Goal: Transaction & Acquisition: Purchase product/service

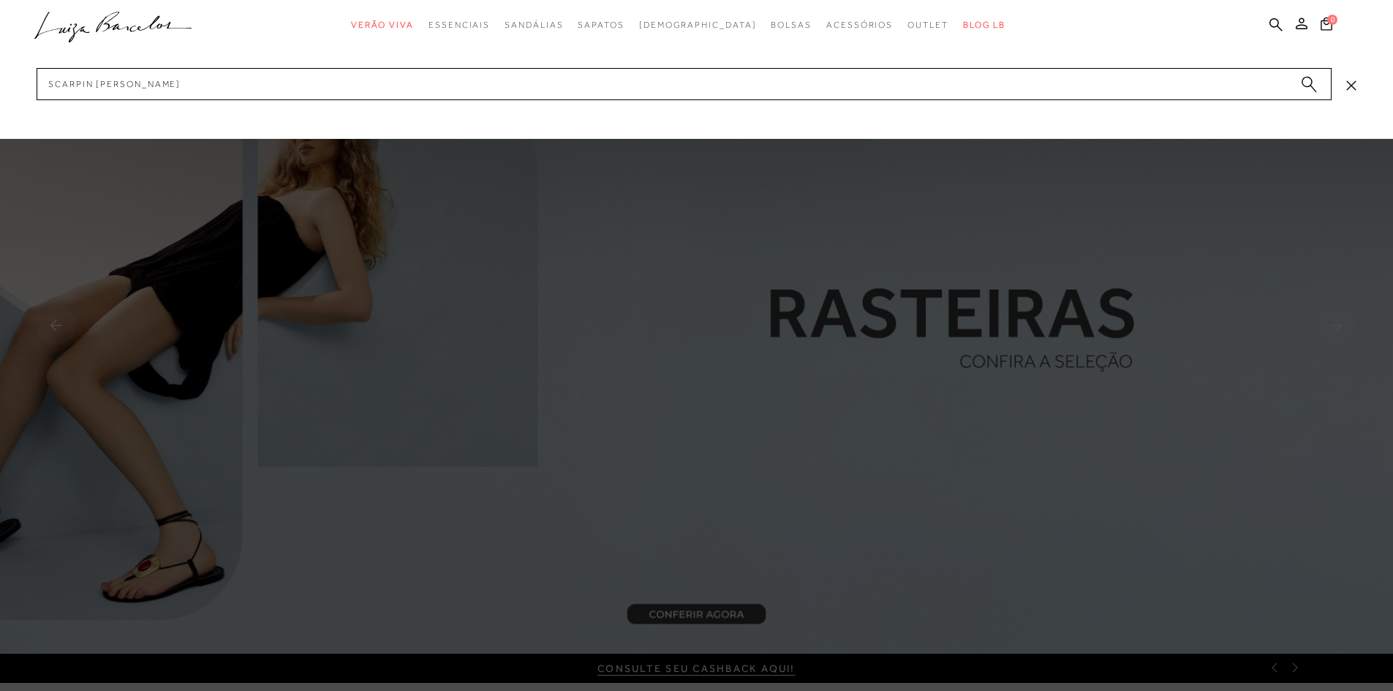
type input "scarpin anabela prata"
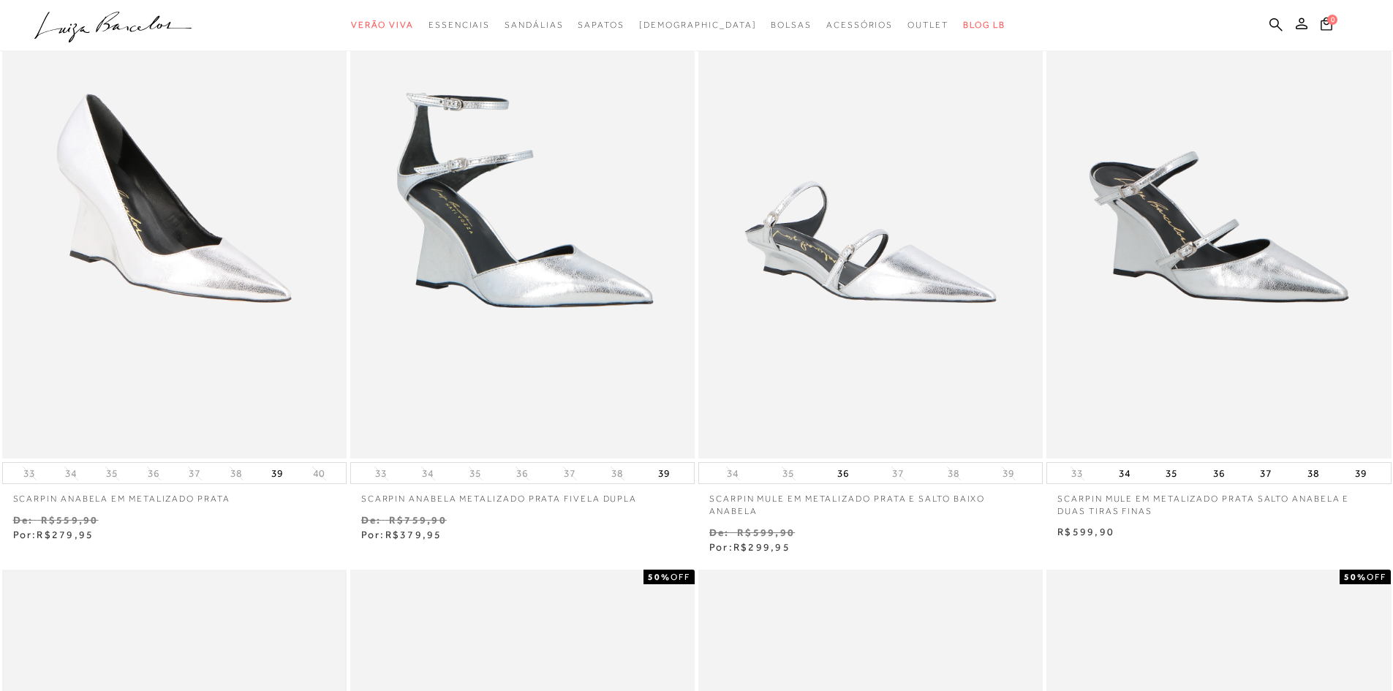
scroll to position [146, 0]
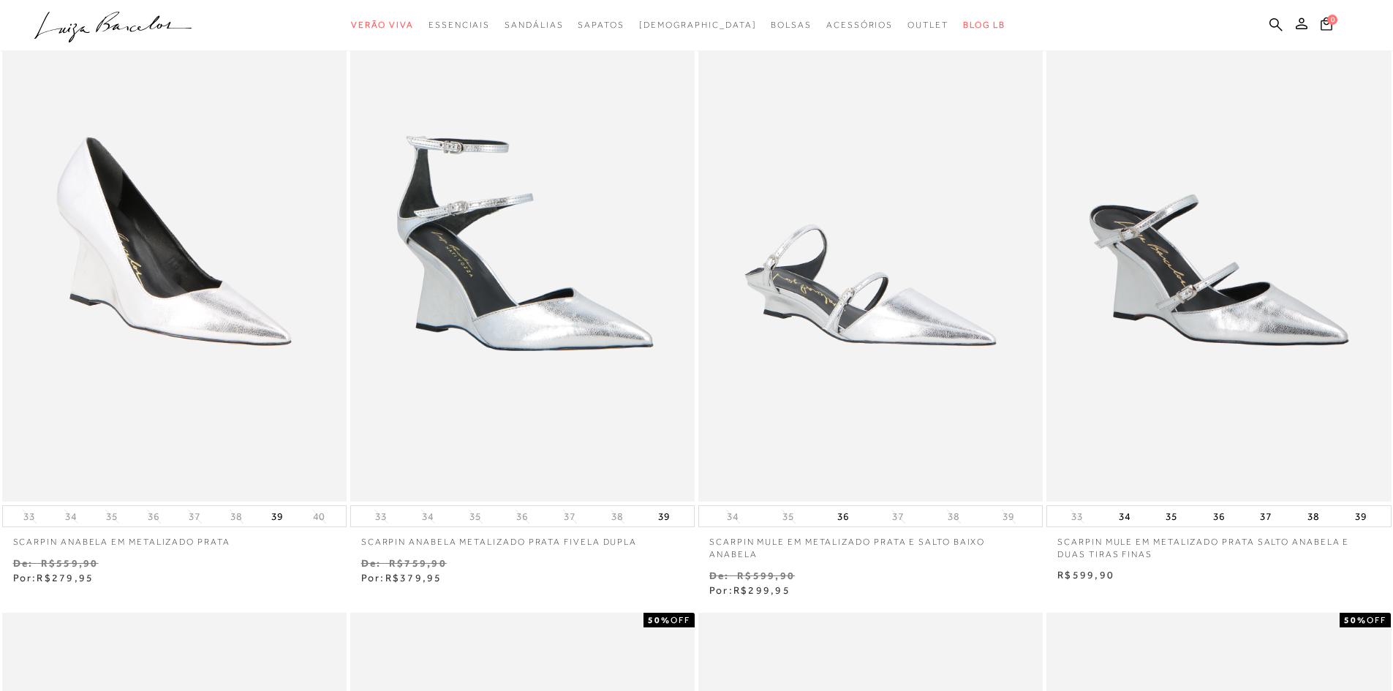
click at [58, 538] on p "SCARPIN ANABELA EM METALIZADO PRATA" at bounding box center [174, 537] width 344 height 21
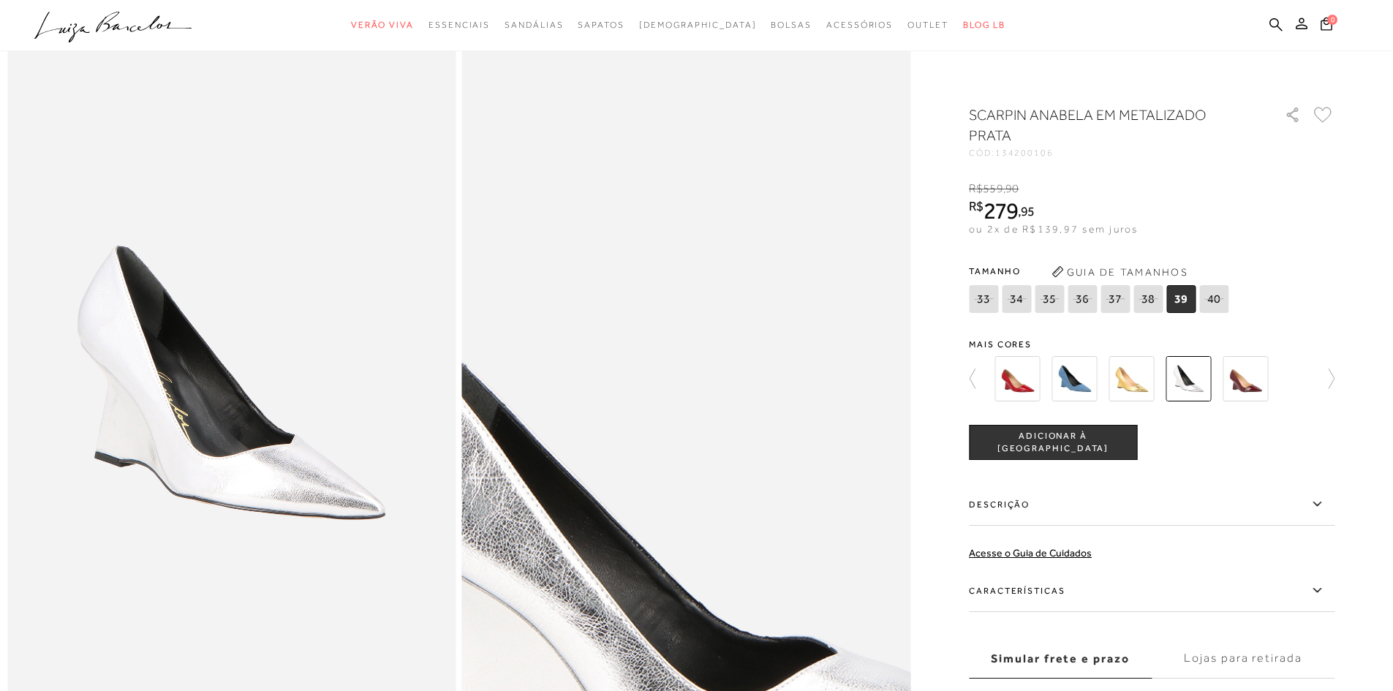
scroll to position [73, 0]
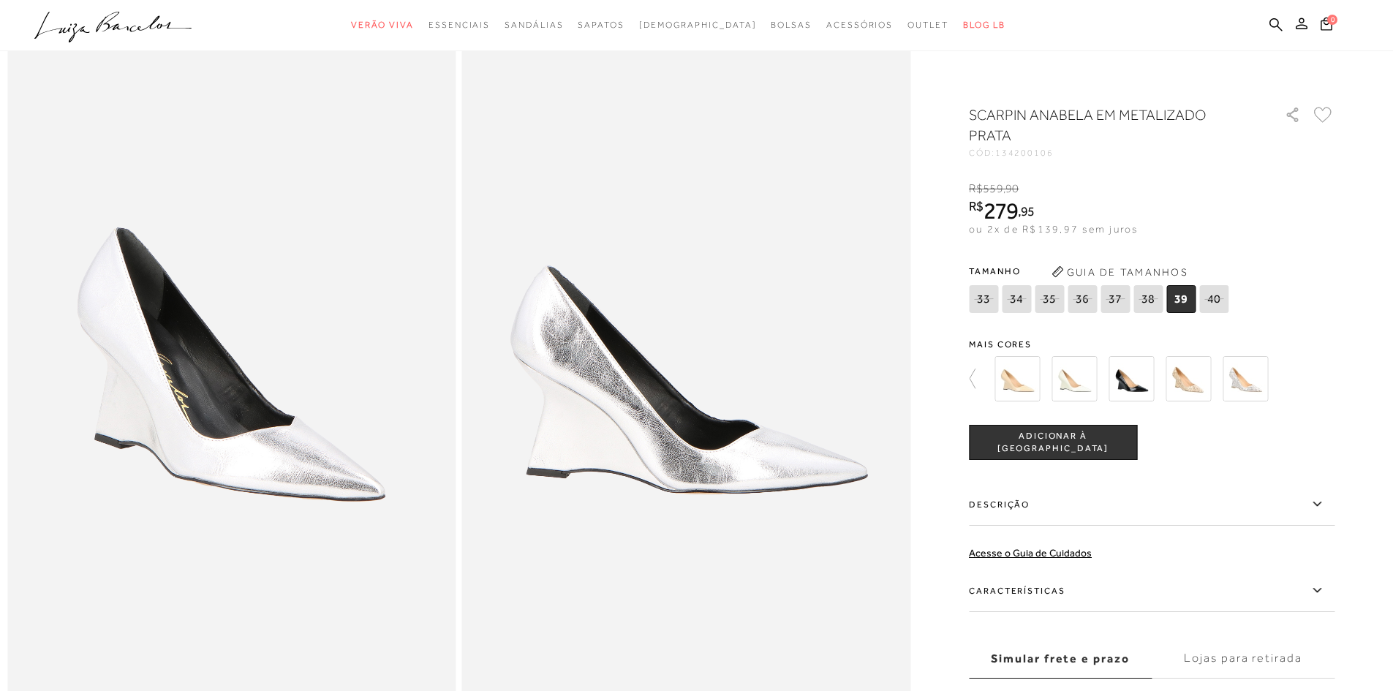
click at [1246, 385] on img at bounding box center [1245, 378] width 45 height 45
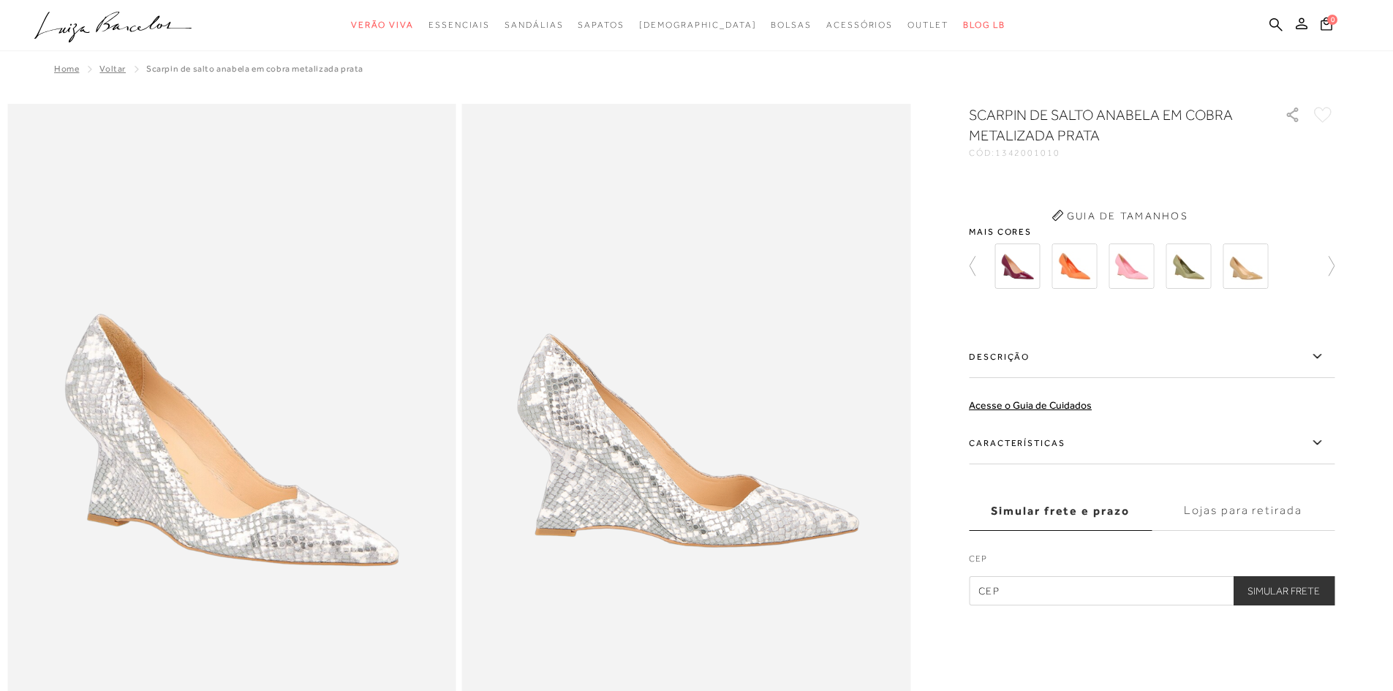
click at [1246, 385] on div "SCARPIN DE SALTO ANABELA EM COBRA METALIZADA PRATA CÓD: 1342001010 × É necessár…" at bounding box center [1152, 355] width 366 height 501
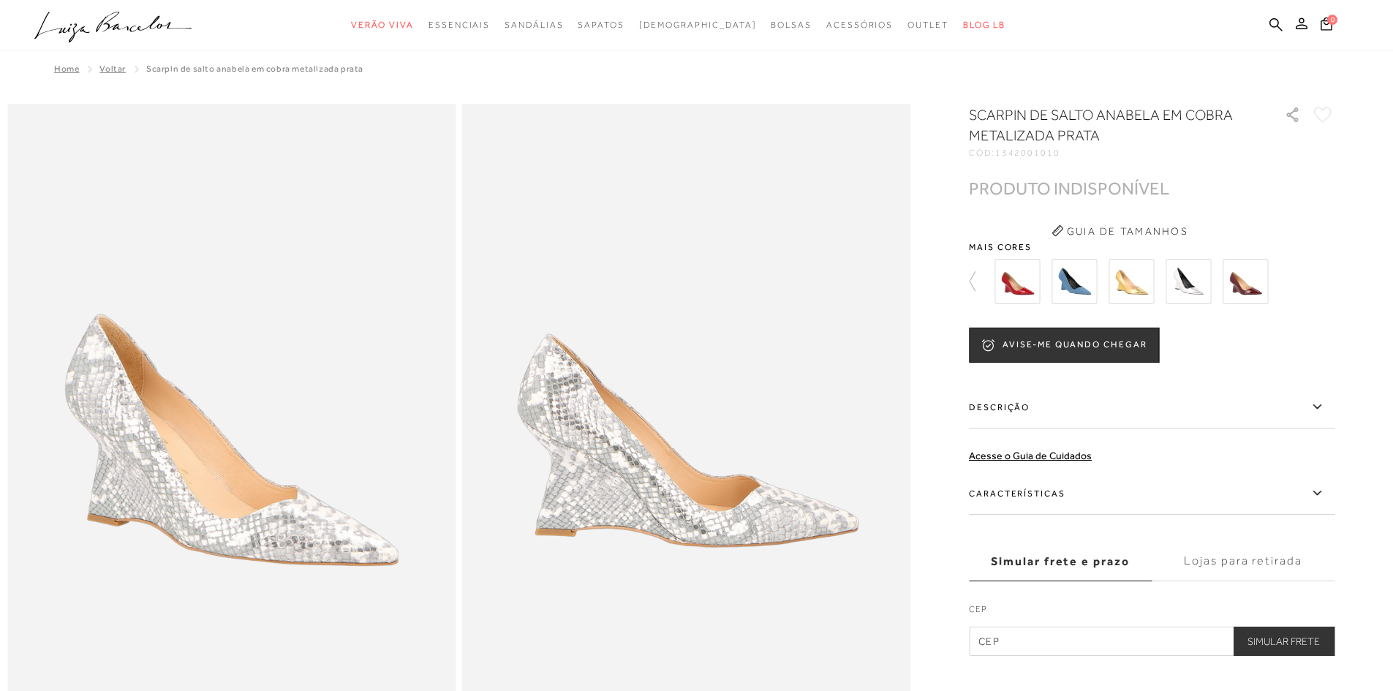
click at [1204, 279] on img at bounding box center [1188, 281] width 45 height 45
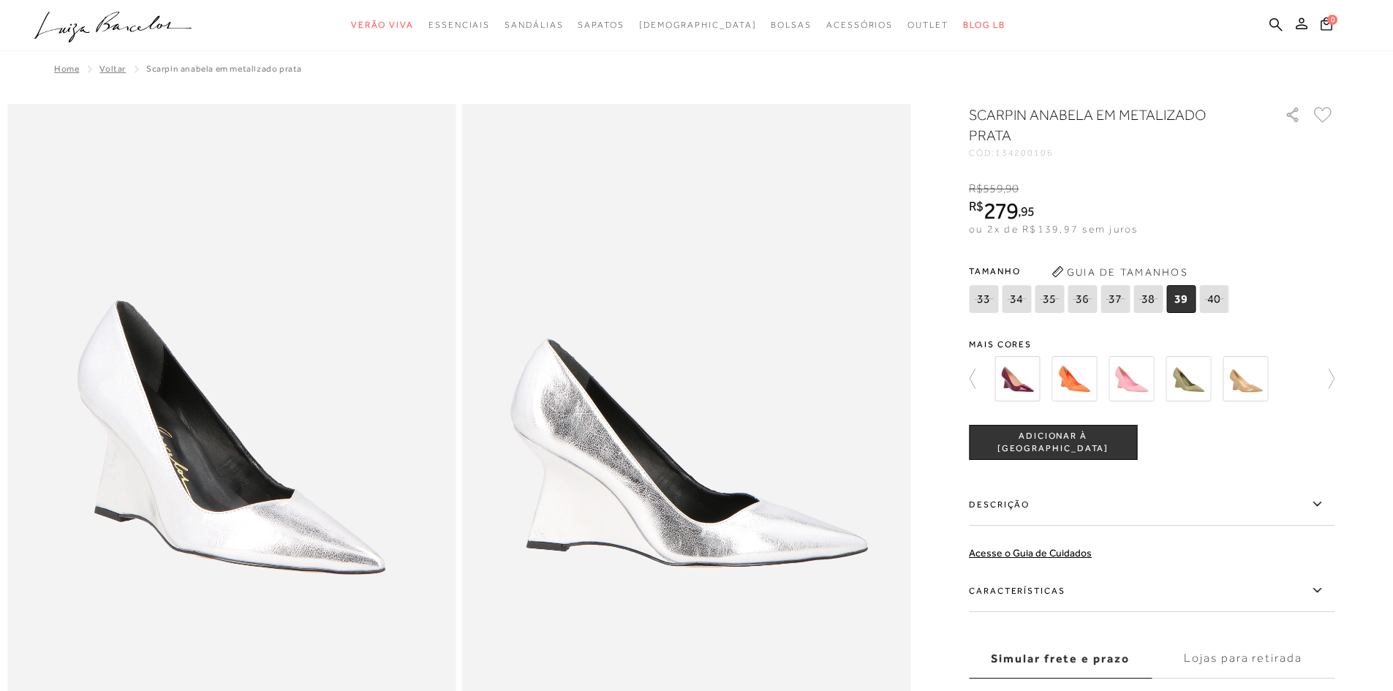
click at [1249, 368] on img at bounding box center [1245, 378] width 45 height 45
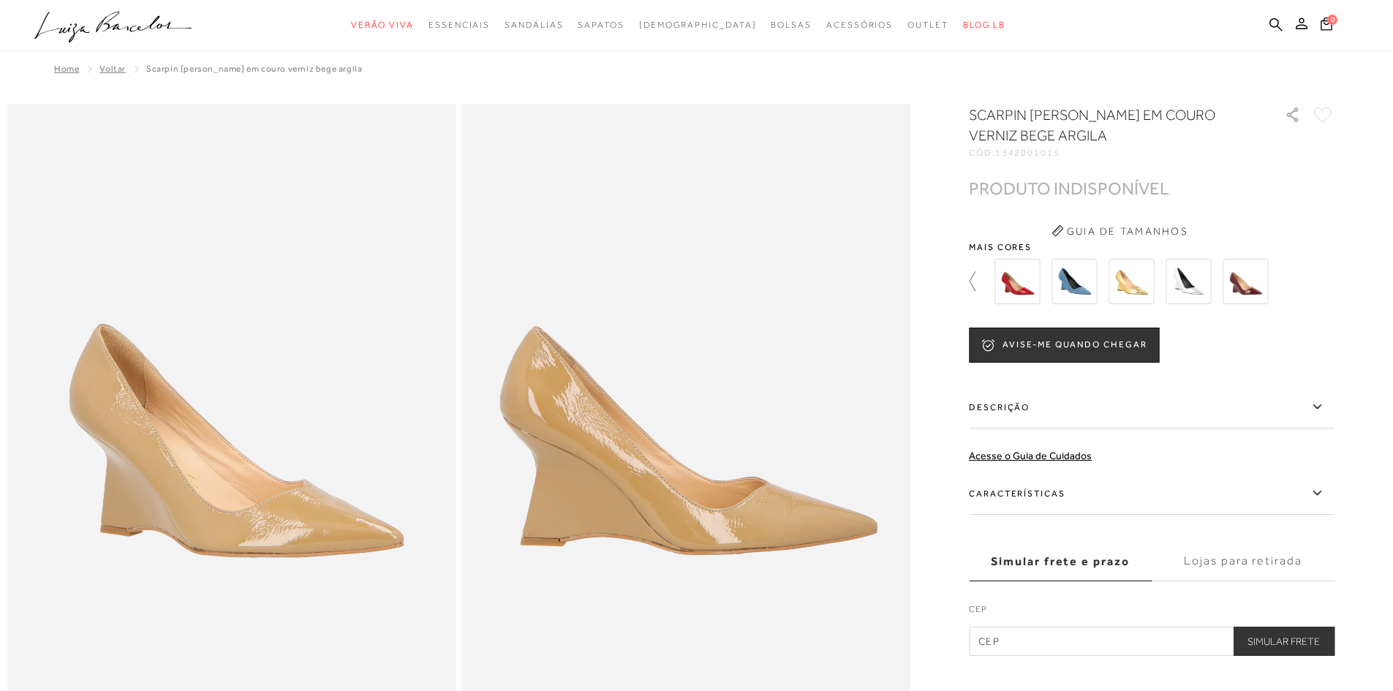
click at [975, 279] on icon at bounding box center [979, 281] width 20 height 20
click at [1341, 275] on div at bounding box center [696, 666] width 1379 height 1125
click at [1335, 275] on icon at bounding box center [1324, 281] width 20 height 20
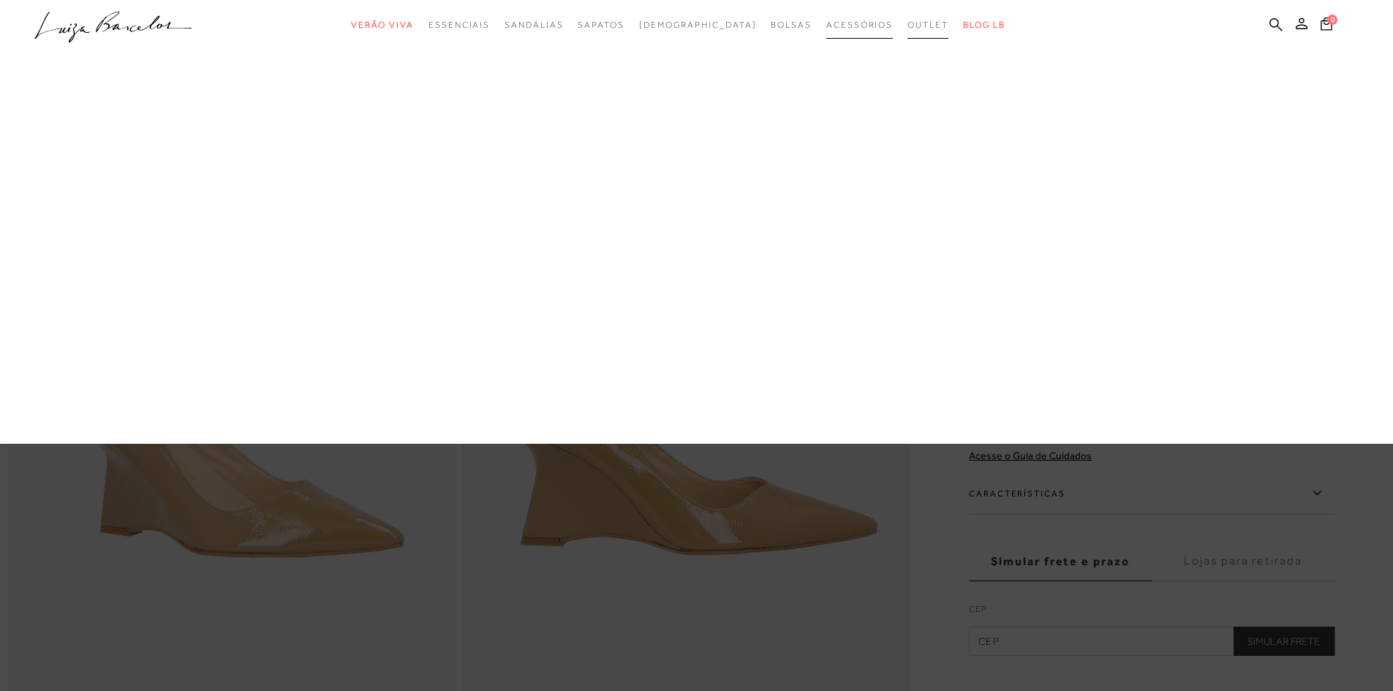
drag, startPoint x: 889, startPoint y: 23, endPoint x: 824, endPoint y: 33, distance: 66.6
click at [908, 23] on span "Outlet" at bounding box center [928, 25] width 41 height 10
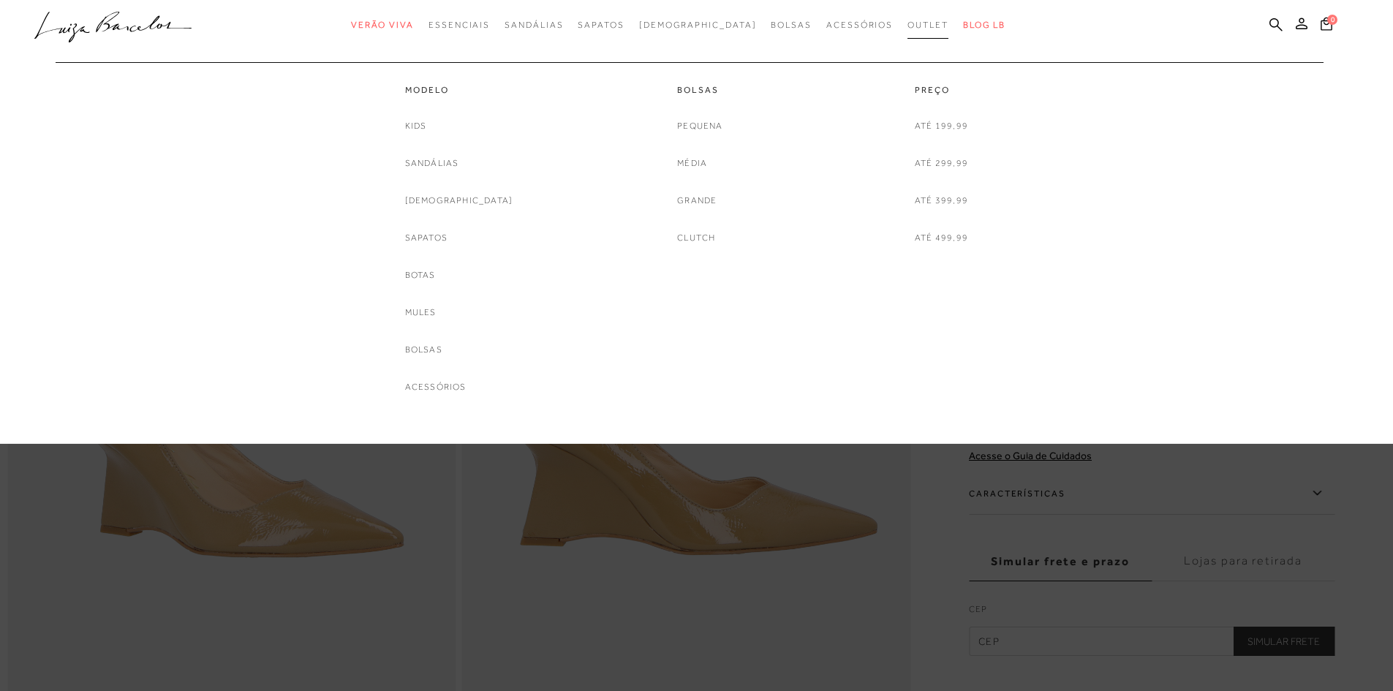
click at [908, 20] on span "Outlet" at bounding box center [928, 25] width 41 height 10
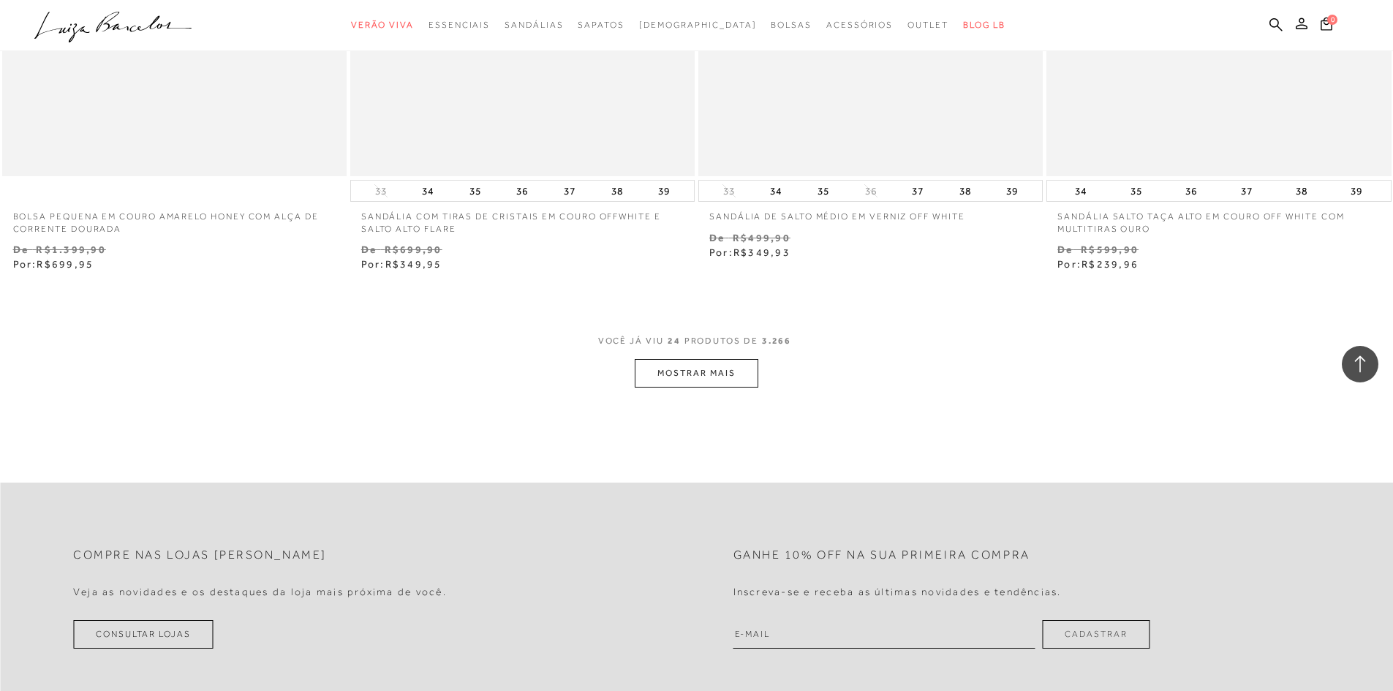
scroll to position [3584, 0]
click at [659, 364] on button "MOSTRAR MAIS" at bounding box center [696, 376] width 123 height 29
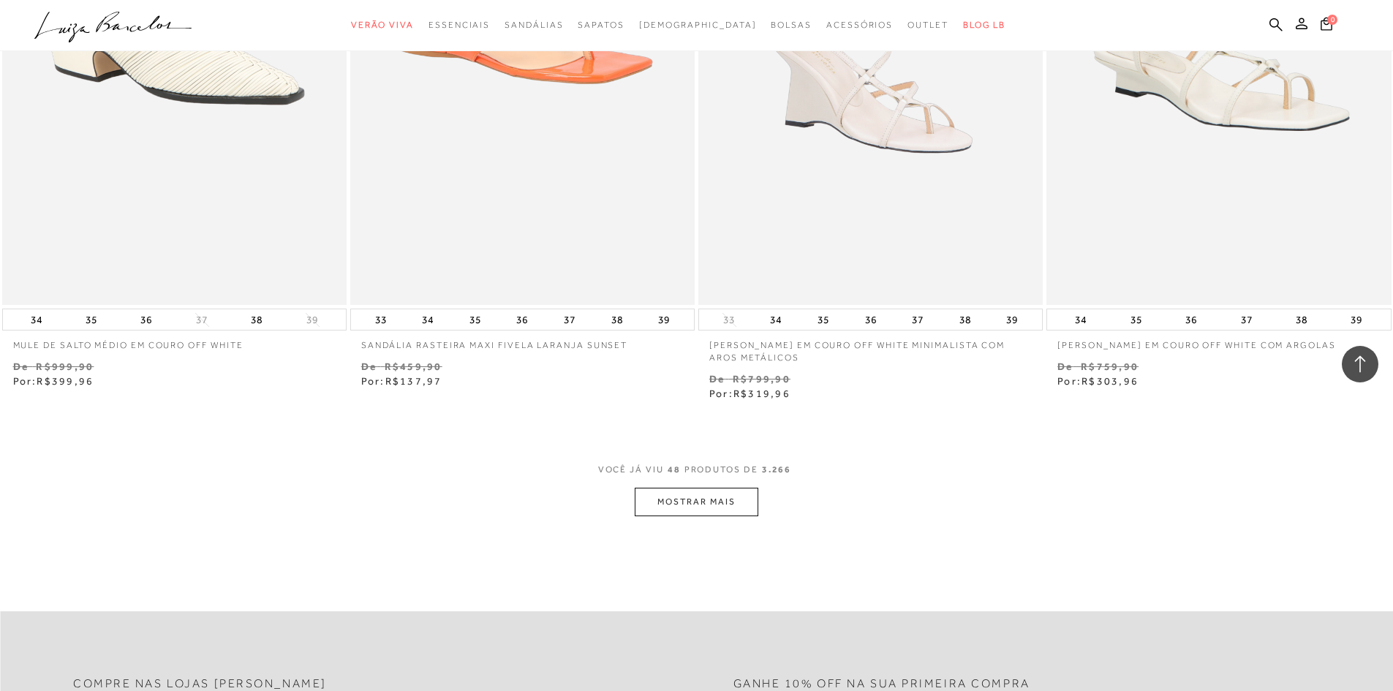
scroll to position [7314, 0]
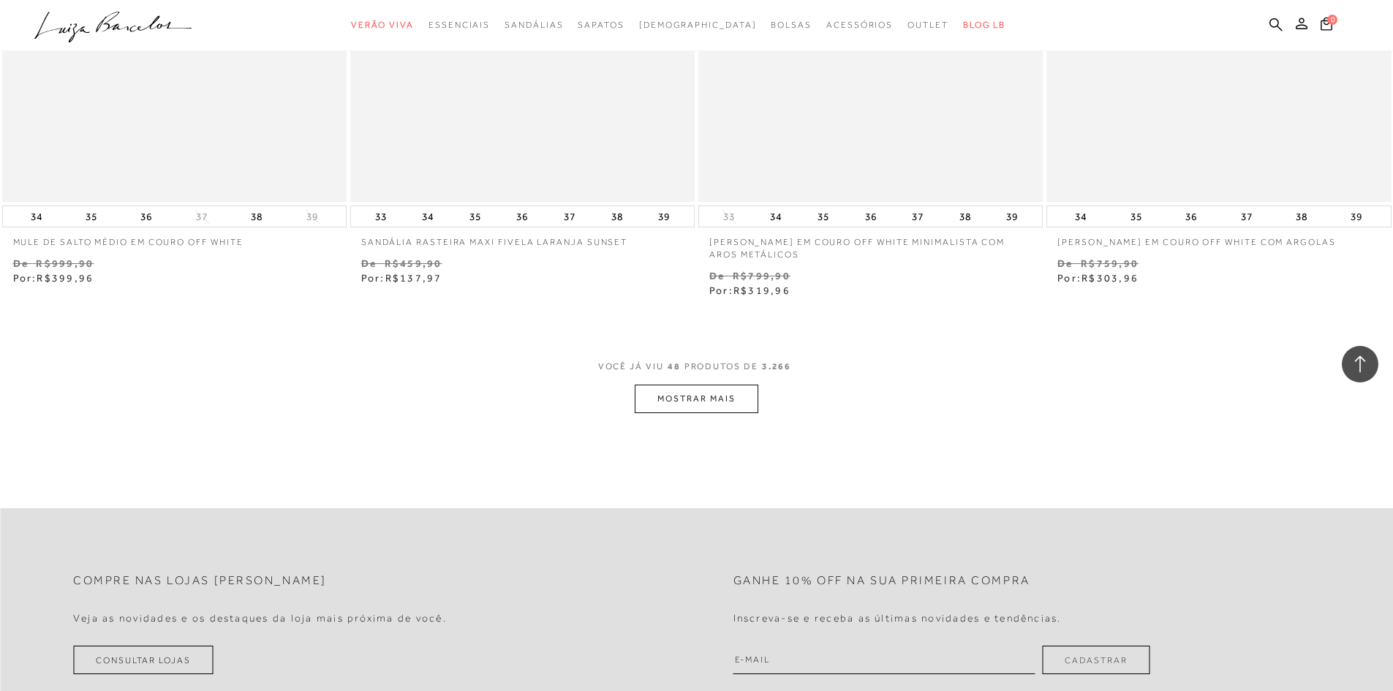
click at [674, 392] on button "MOSTRAR MAIS" at bounding box center [696, 399] width 123 height 29
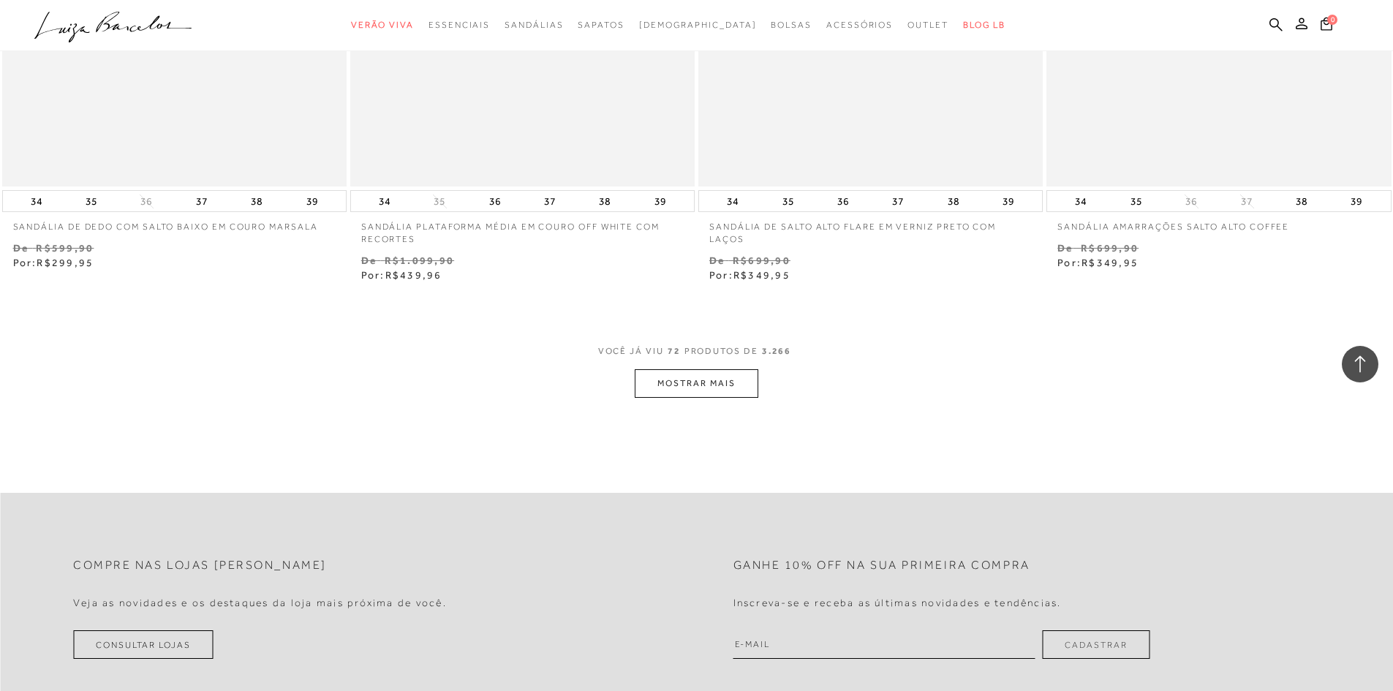
scroll to position [11190, 0]
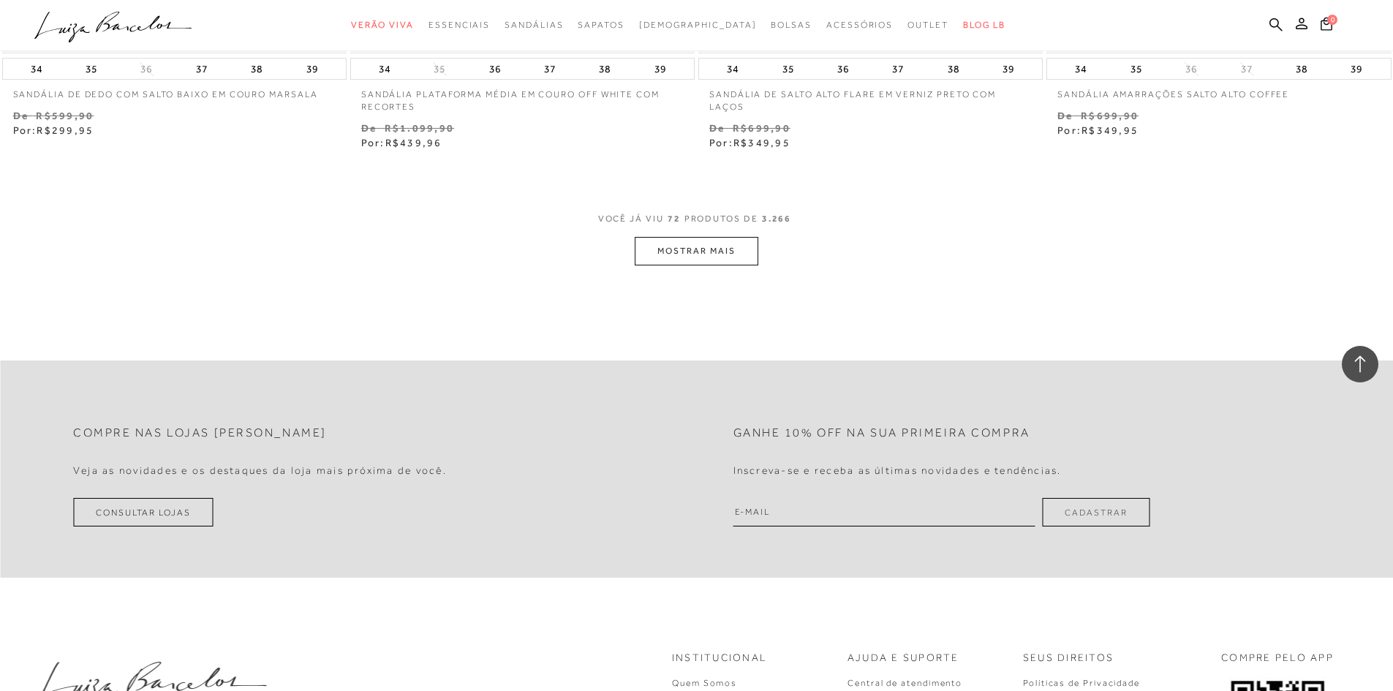
click at [723, 246] on button "MOSTRAR MAIS" at bounding box center [696, 251] width 123 height 29
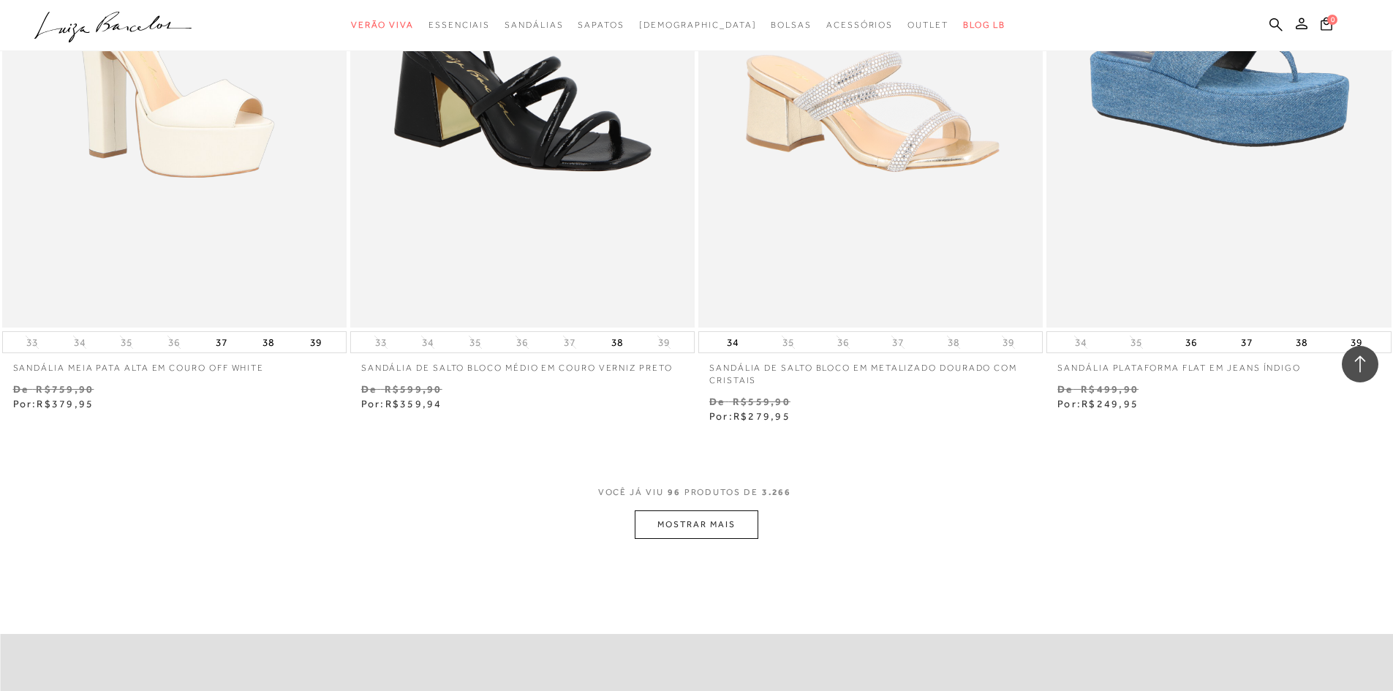
scroll to position [14701, 0]
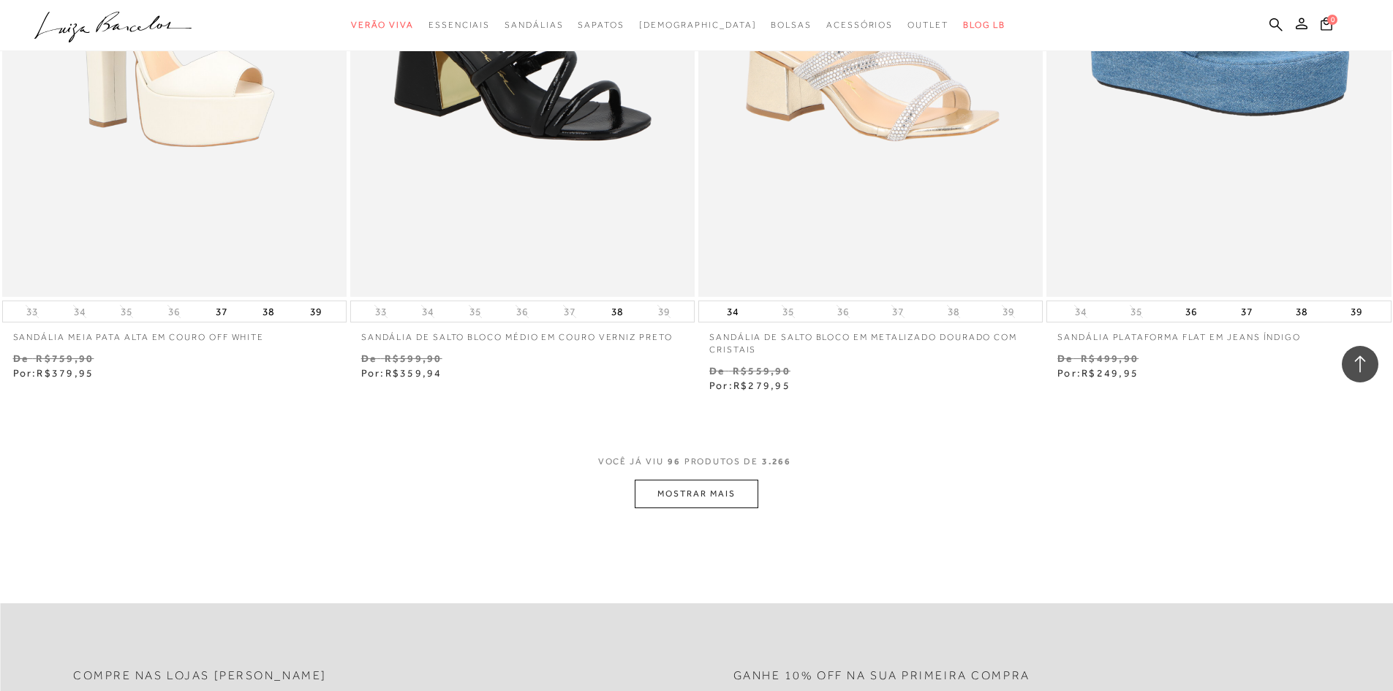
click at [682, 492] on button "MOSTRAR MAIS" at bounding box center [696, 494] width 123 height 29
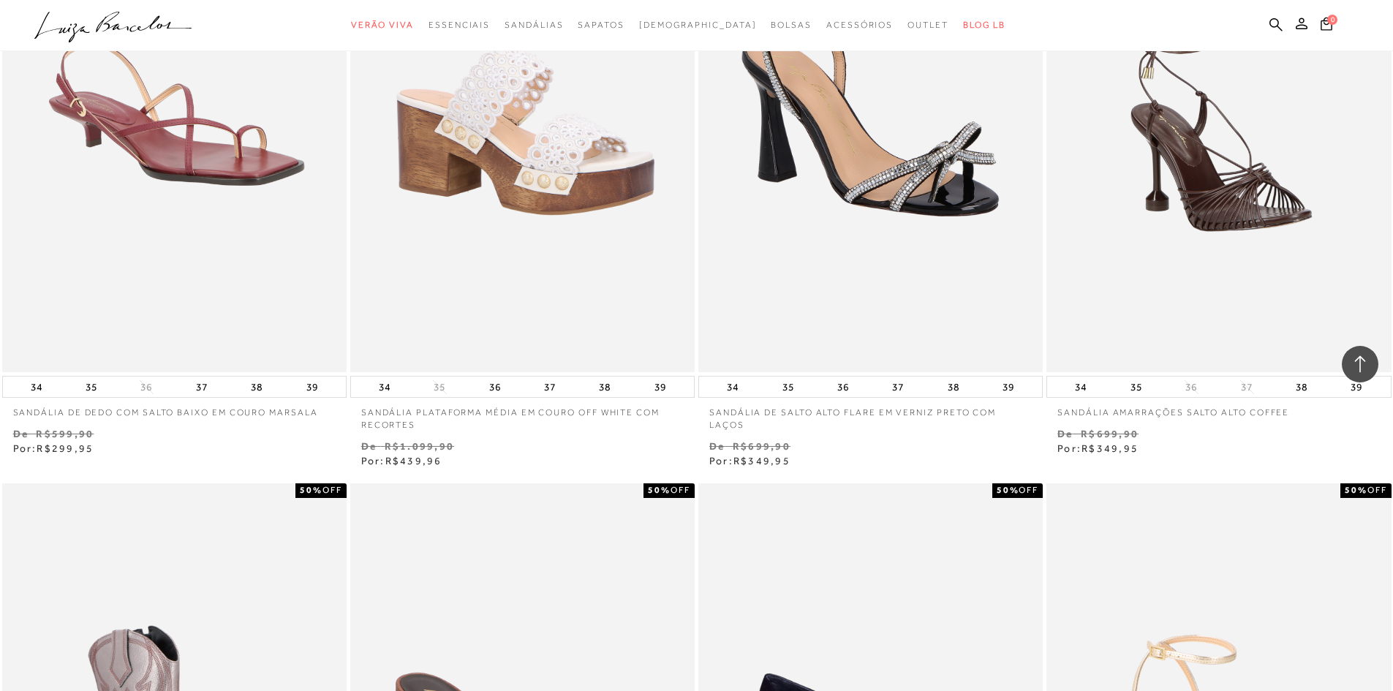
scroll to position [10532, 0]
